Goal: Check status

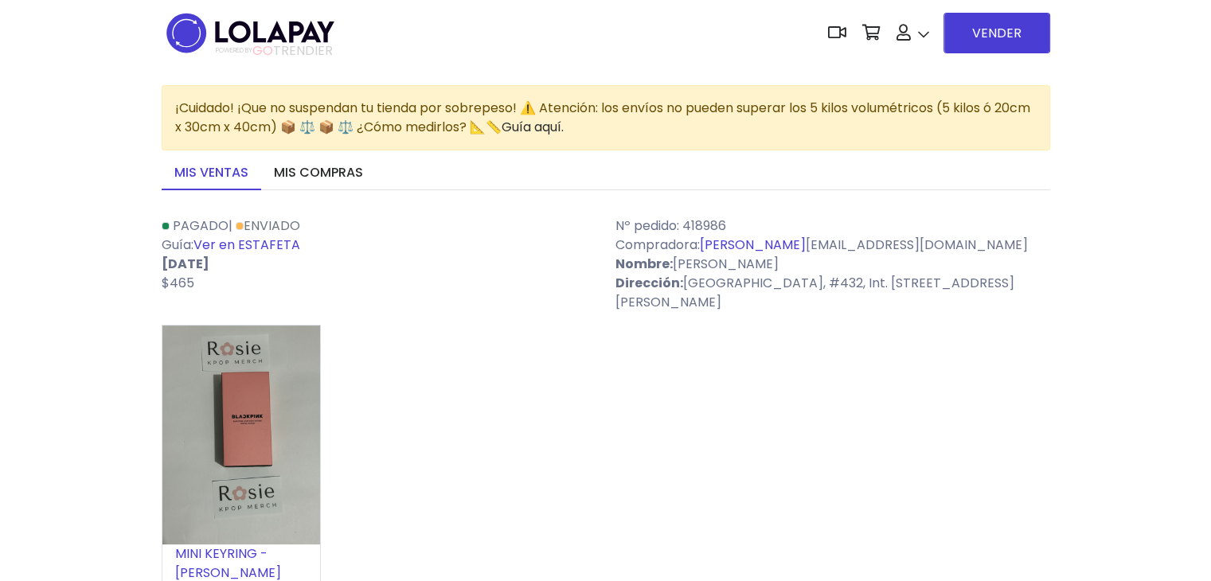
click at [291, 229] on link "Enviado" at bounding box center [268, 226] width 65 height 18
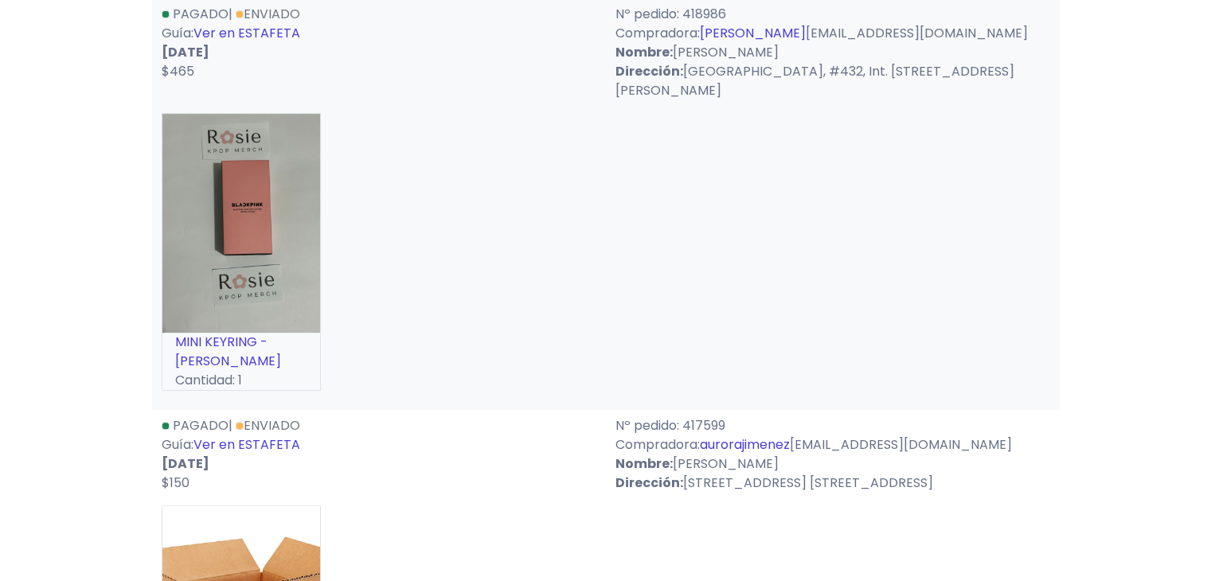
scroll to position [527, 0]
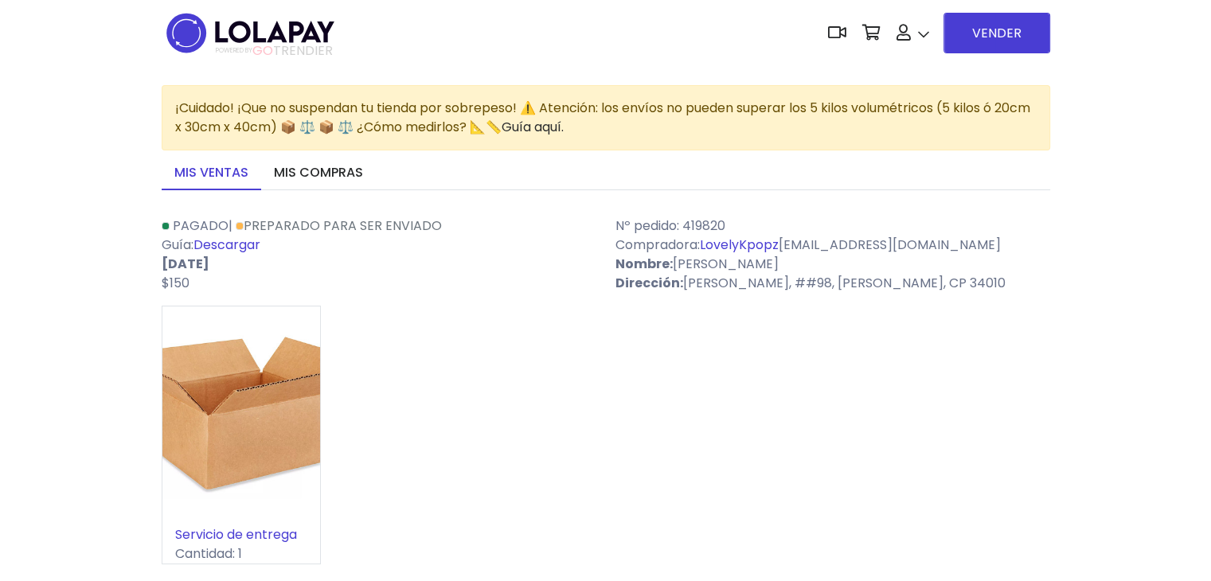
click at [251, 237] on link "Descargar" at bounding box center [227, 245] width 67 height 18
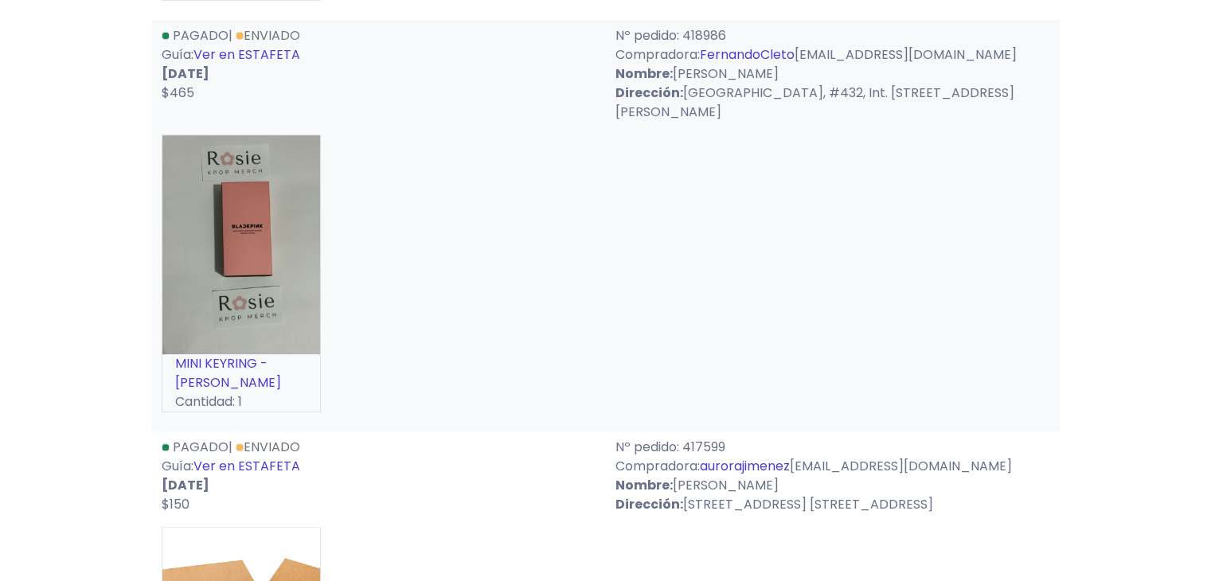
scroll to position [608, 0]
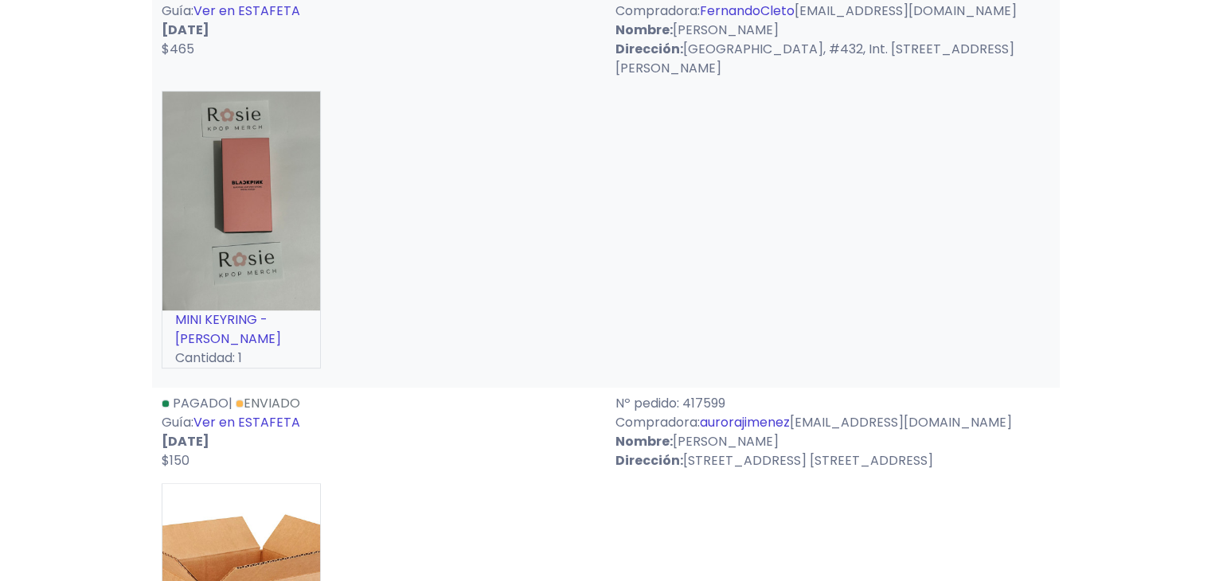
click at [260, 20] on link "Ver en ESTAFETA" at bounding box center [247, 11] width 107 height 18
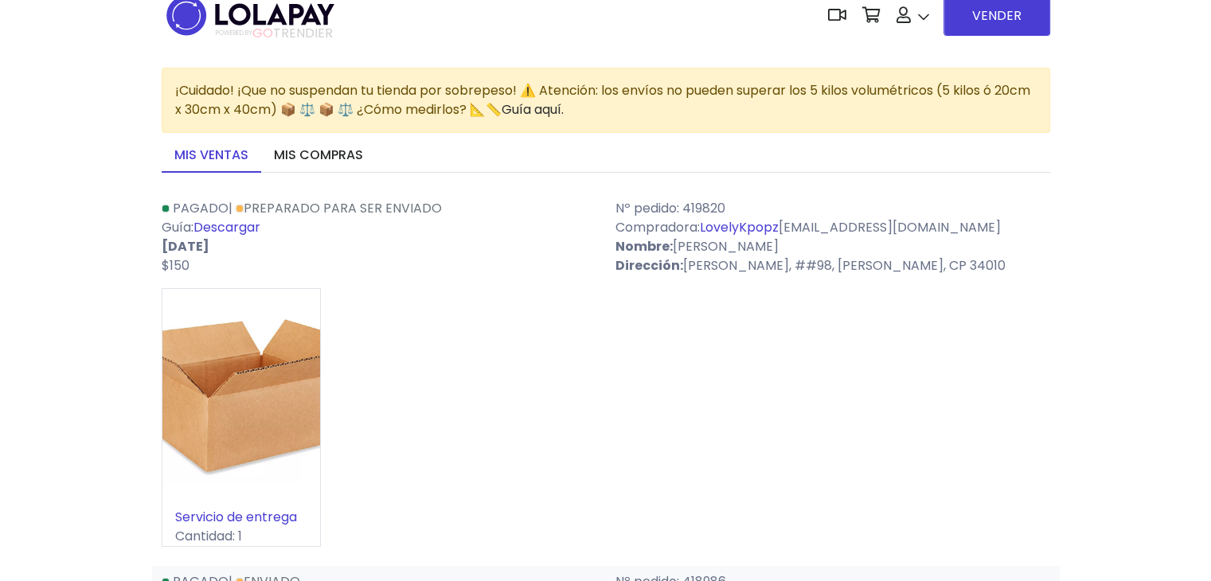
scroll to position [0, 0]
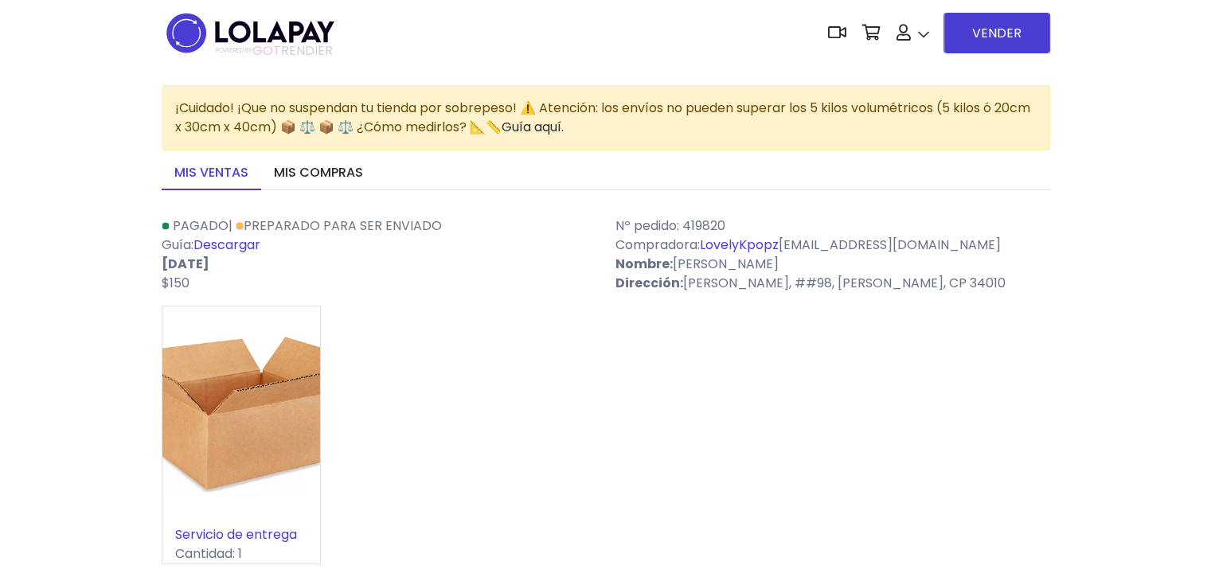
click at [260, 233] on link "Preparado para ser enviado" at bounding box center [339, 226] width 206 height 18
click at [242, 245] on link "Descargar" at bounding box center [227, 245] width 67 height 18
